Goal: Information Seeking & Learning: Learn about a topic

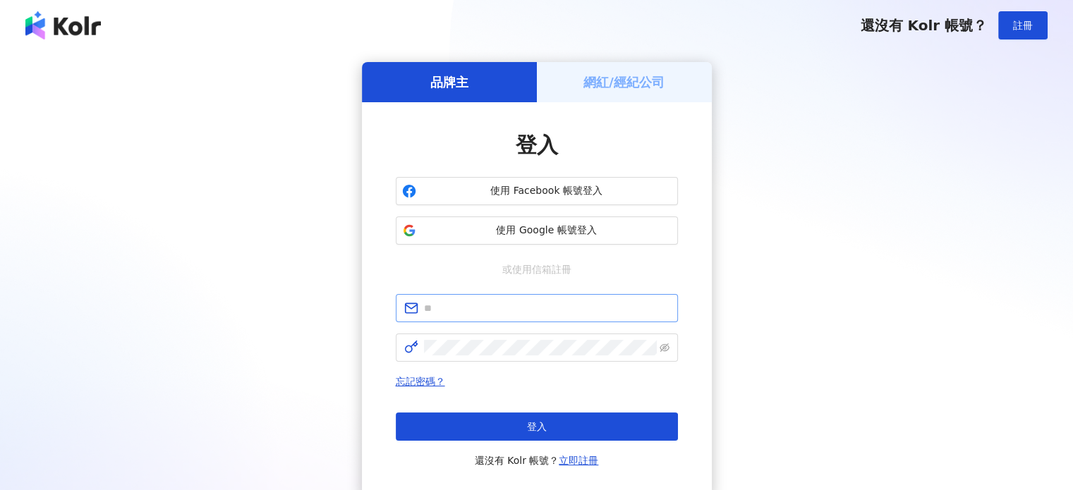
drag, startPoint x: 487, startPoint y: 324, endPoint x: 502, endPoint y: 307, distance: 22.5
click at [487, 319] on form at bounding box center [537, 328] width 282 height 68
drag, startPoint x: 502, startPoint y: 307, endPoint x: 505, endPoint y: 315, distance: 9.2
click at [502, 307] on input "text" at bounding box center [546, 308] width 245 height 16
type input "**********"
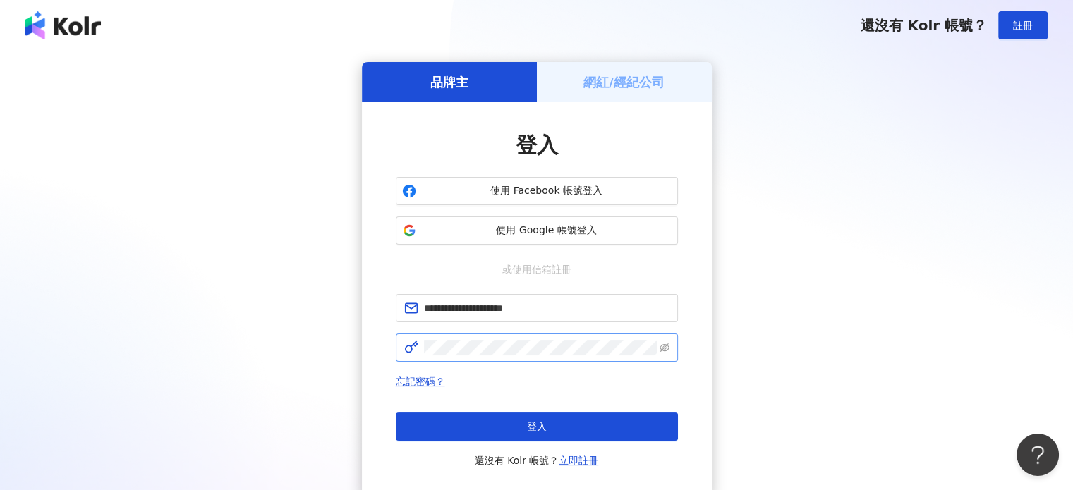
click at [508, 334] on span at bounding box center [537, 348] width 282 height 28
click at [540, 358] on span at bounding box center [537, 348] width 282 height 28
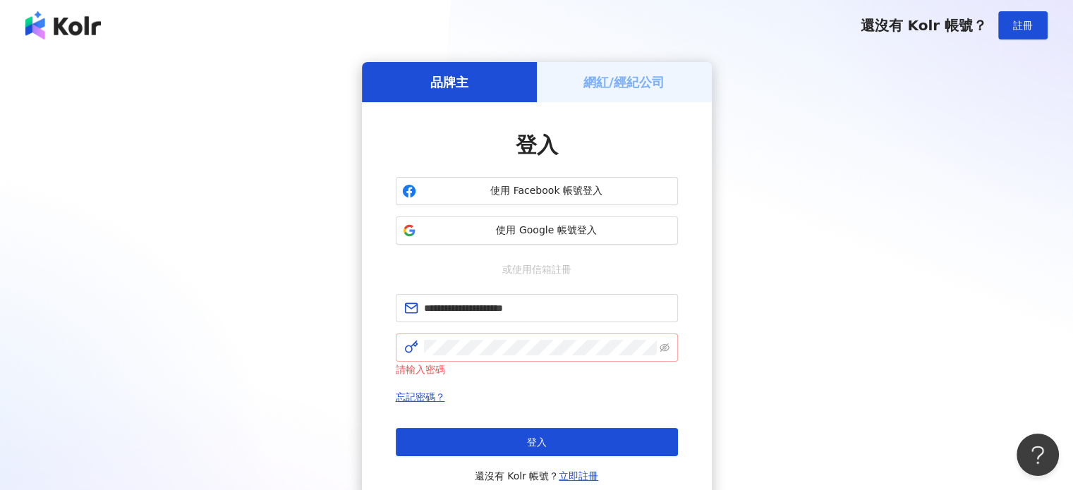
click at [530, 360] on span at bounding box center [537, 348] width 282 height 28
click at [544, 432] on button "登入" at bounding box center [537, 442] width 282 height 28
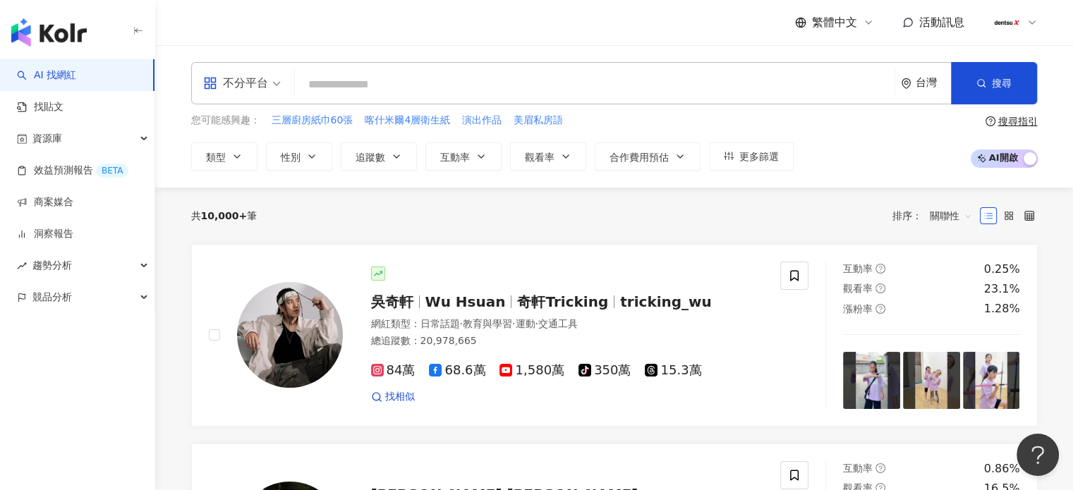
click at [1028, 25] on icon at bounding box center [1031, 22] width 11 height 11
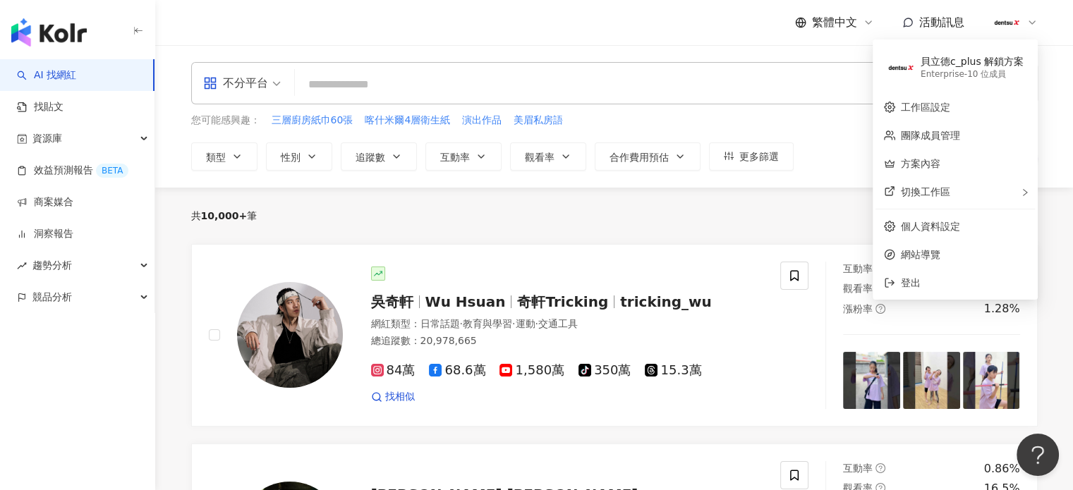
click at [578, 40] on div "繁體中文 活動訊息" at bounding box center [614, 22] width 846 height 45
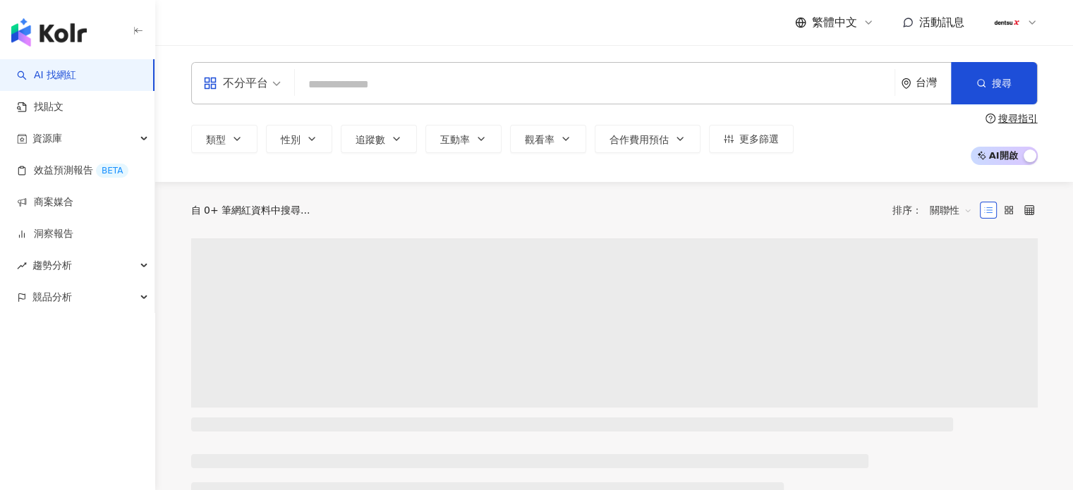
click at [762, 83] on input "search" at bounding box center [594, 84] width 588 height 27
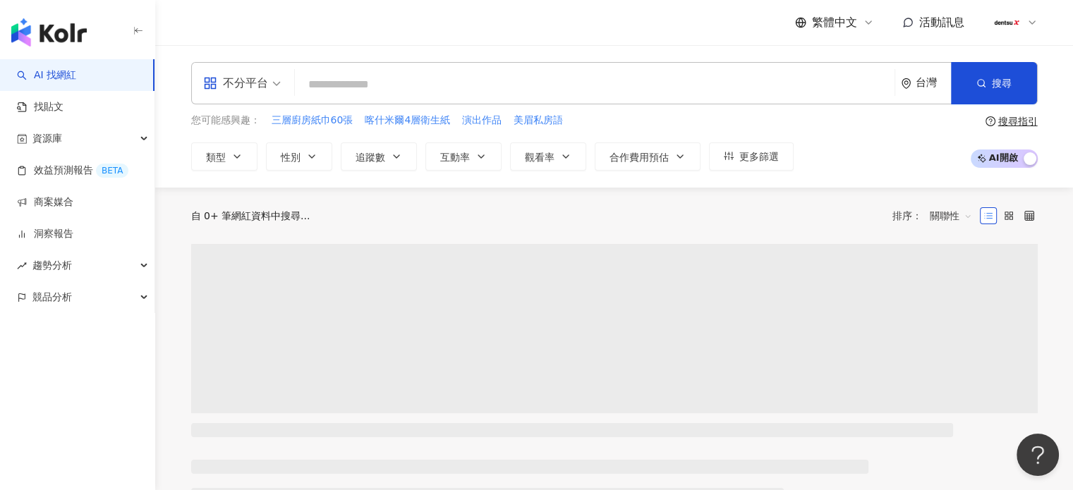
type input "***"
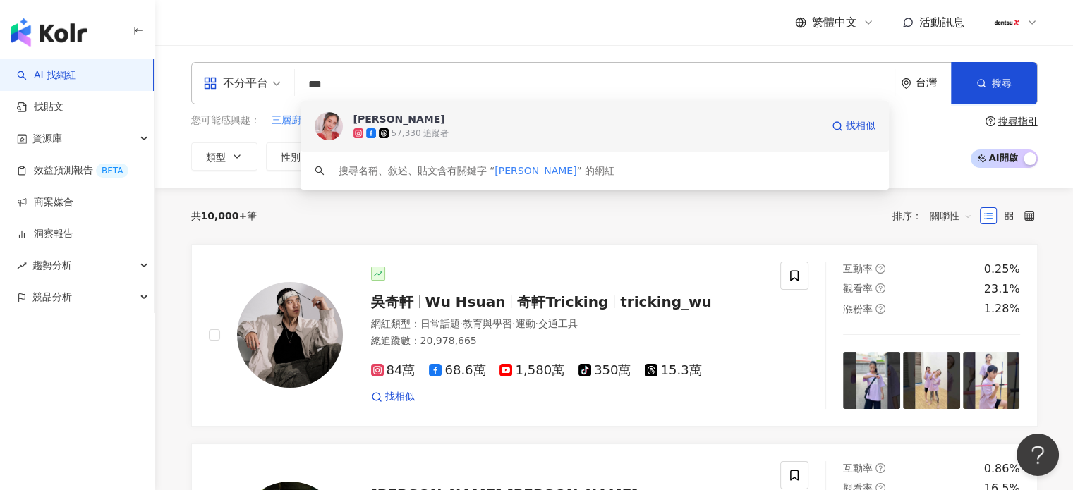
click at [659, 134] on div "57,330 追蹤者" at bounding box center [587, 133] width 468 height 14
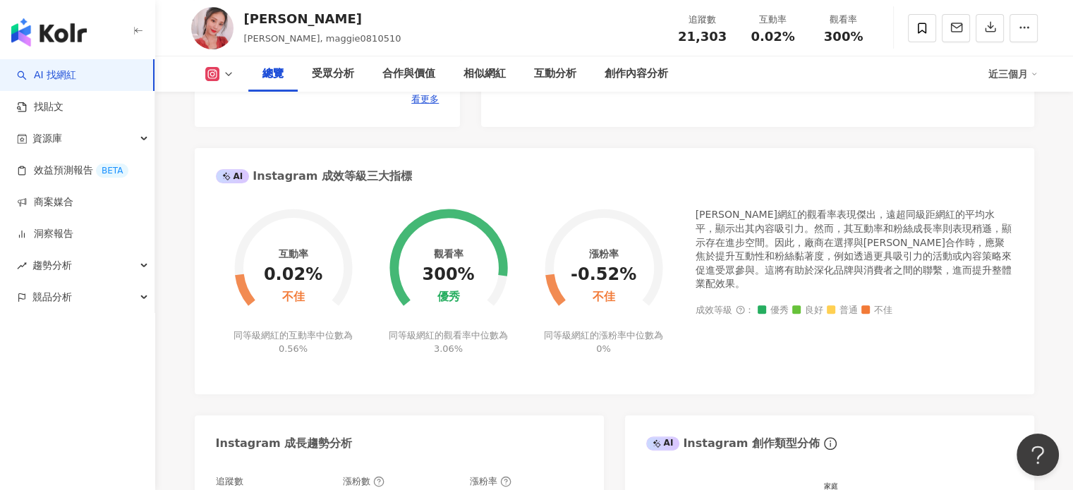
scroll to position [494, 0]
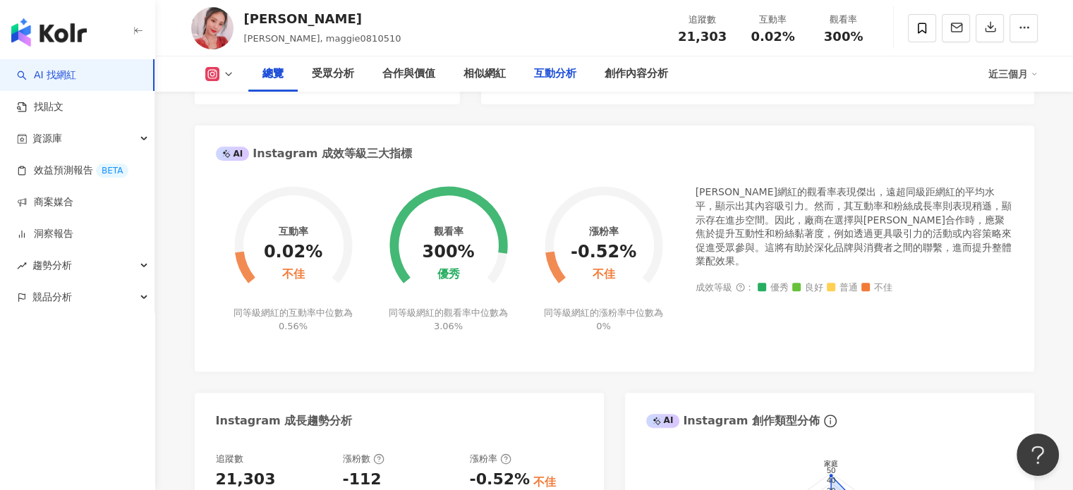
click at [564, 73] on div "互動分析" at bounding box center [555, 74] width 42 height 17
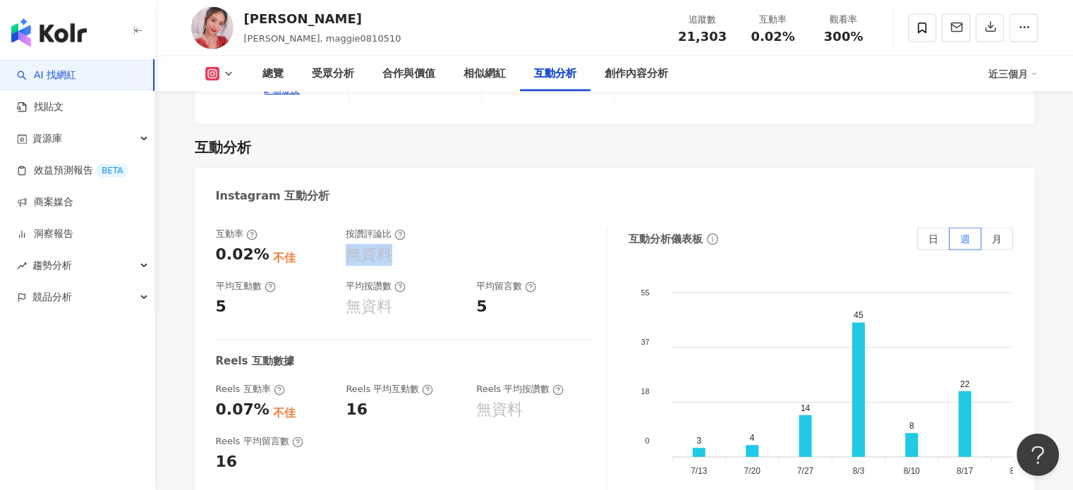
drag, startPoint x: 350, startPoint y: 218, endPoint x: 434, endPoint y: 236, distance: 86.5
click at [429, 244] on div "無資料" at bounding box center [404, 255] width 116 height 22
click at [435, 236] on div "互動率 0.02% 不佳 按讚評論比 無資料 平均互動數 5 平均按讚數 無資料 平均留言數 5" at bounding box center [404, 273] width 377 height 90
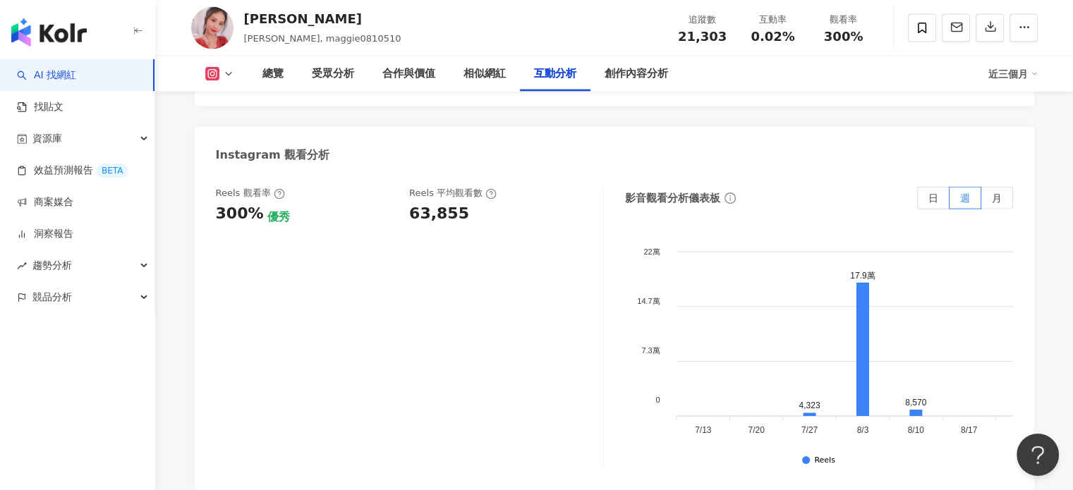
scroll to position [3214, 0]
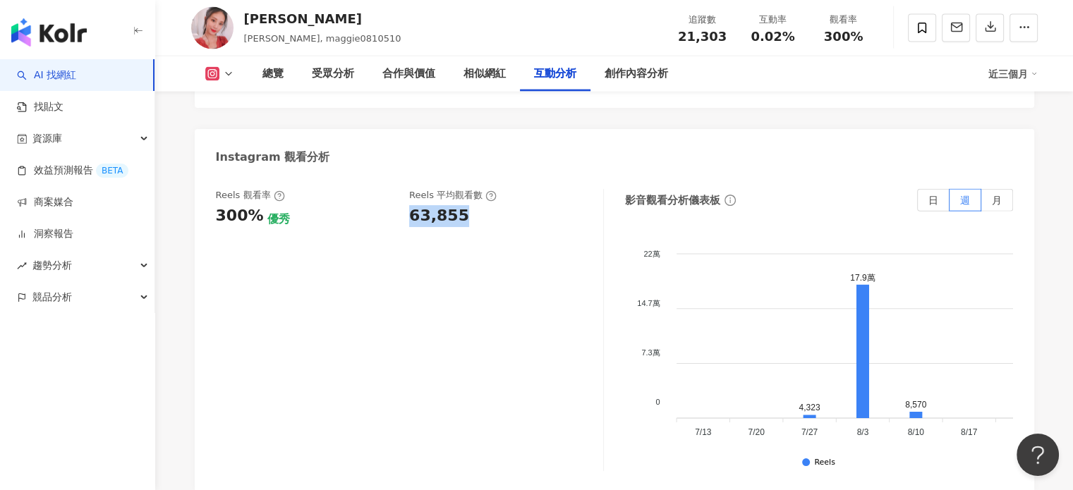
drag, startPoint x: 484, startPoint y: 193, endPoint x: 410, endPoint y: 199, distance: 74.3
click at [410, 199] on div "Reels 觀看率 300% 優秀 [PERSON_NAME] 平均觀看數 63,855" at bounding box center [410, 330] width 388 height 282
click at [528, 220] on div "Reels 觀看率 300% 優秀 [PERSON_NAME] 平均觀看數 63,855" at bounding box center [410, 330] width 388 height 282
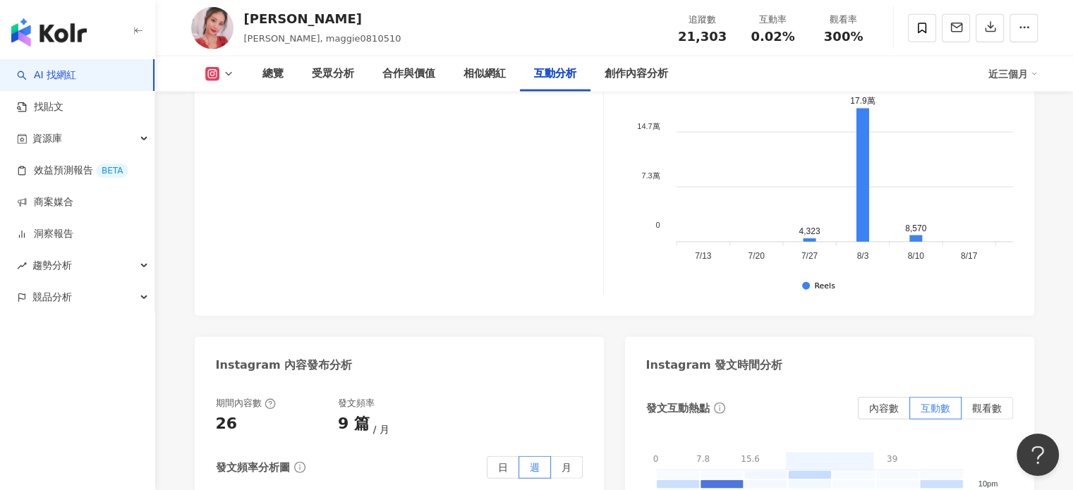
scroll to position [3637, 0]
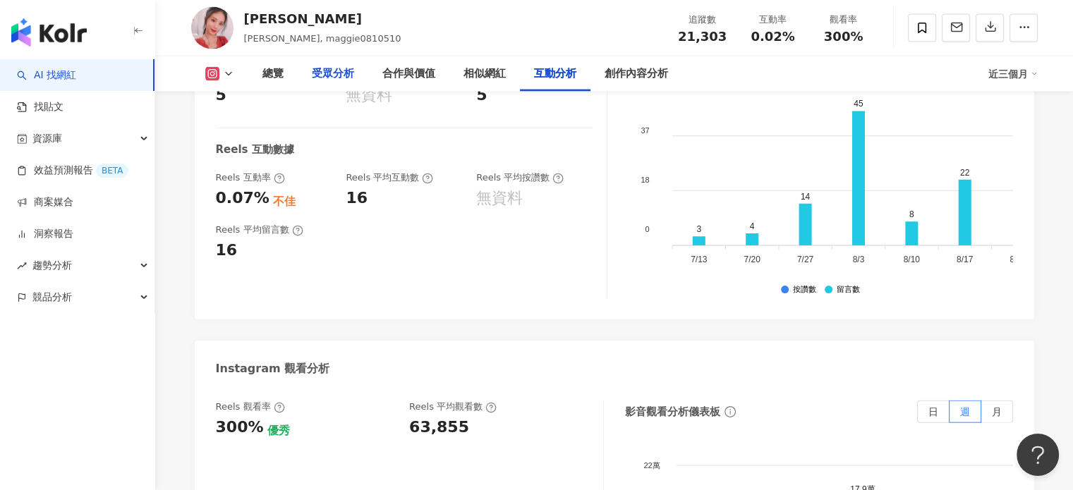
click at [346, 76] on div "受眾分析" at bounding box center [333, 74] width 42 height 17
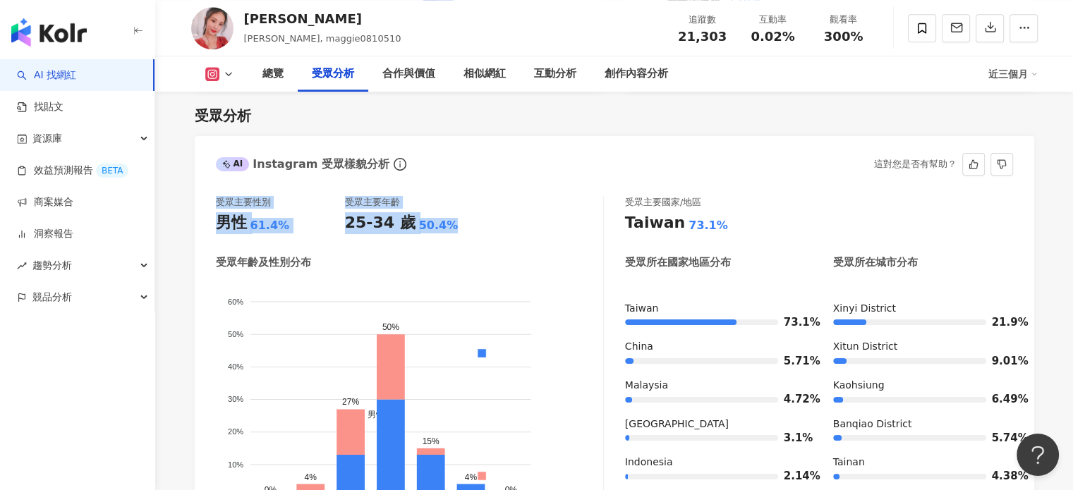
drag, startPoint x: 476, startPoint y: 226, endPoint x: 200, endPoint y: 200, distance: 277.0
click at [203, 200] on div "受眾主要性別 男性 61.4% 受眾主要年齡 25-34 歲 50.4% 受眾年齡及性別分布 男性 女性 60% 60% 50% 50% 40% 40% 30…" at bounding box center [614, 367] width 839 height 371
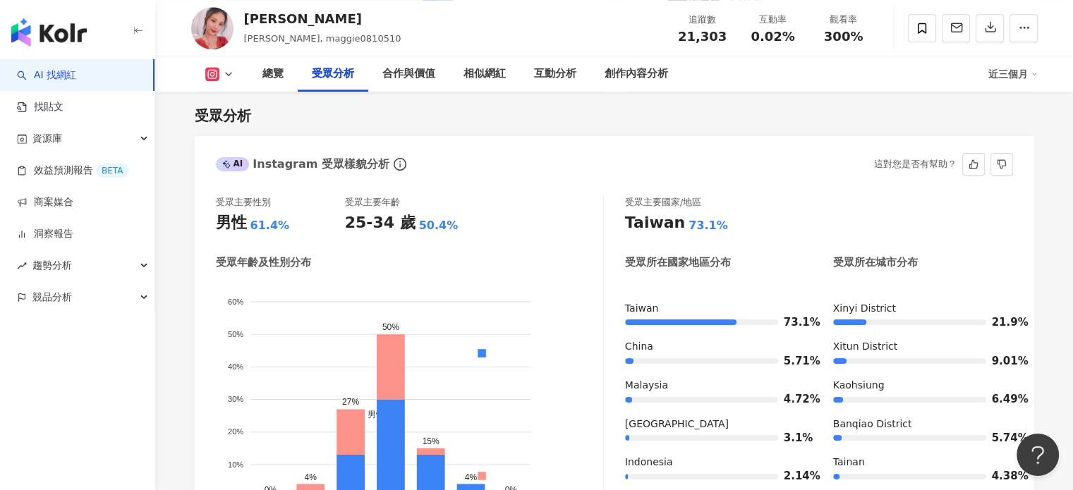
click at [437, 180] on div "AI Instagram 受眾樣貌分析 這對您是否有幫助？" at bounding box center [614, 159] width 839 height 46
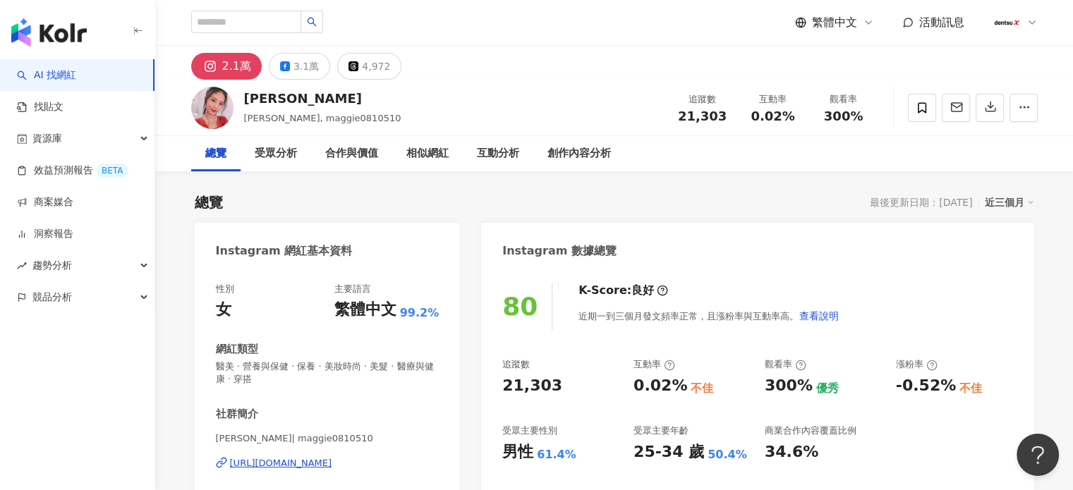
scroll to position [71, 0]
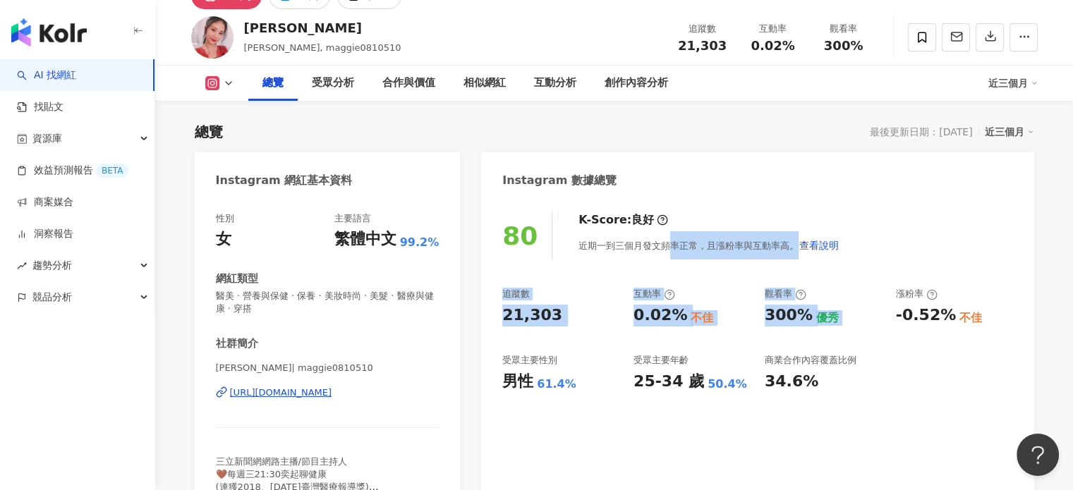
drag, startPoint x: 664, startPoint y: 242, endPoint x: 892, endPoint y: 264, distance: 228.2
click at [892, 264] on div "80 K-Score : 良好 近期一到三個月發文頻率正常，且漲粉率與互動率高。 查看說明 追蹤數 21,303 互動率 0.02% 不佳 觀看率 300% …" at bounding box center [757, 362] width 552 height 329
click at [892, 263] on div "80 K-Score : 良好 近期一到三個月發文頻率正常，且漲粉率與互動率高。 查看說明 追蹤數 21,303 互動率 0.02% 不佳 觀看率 300% …" at bounding box center [757, 362] width 552 height 329
